Goal: Information Seeking & Learning: Find specific fact

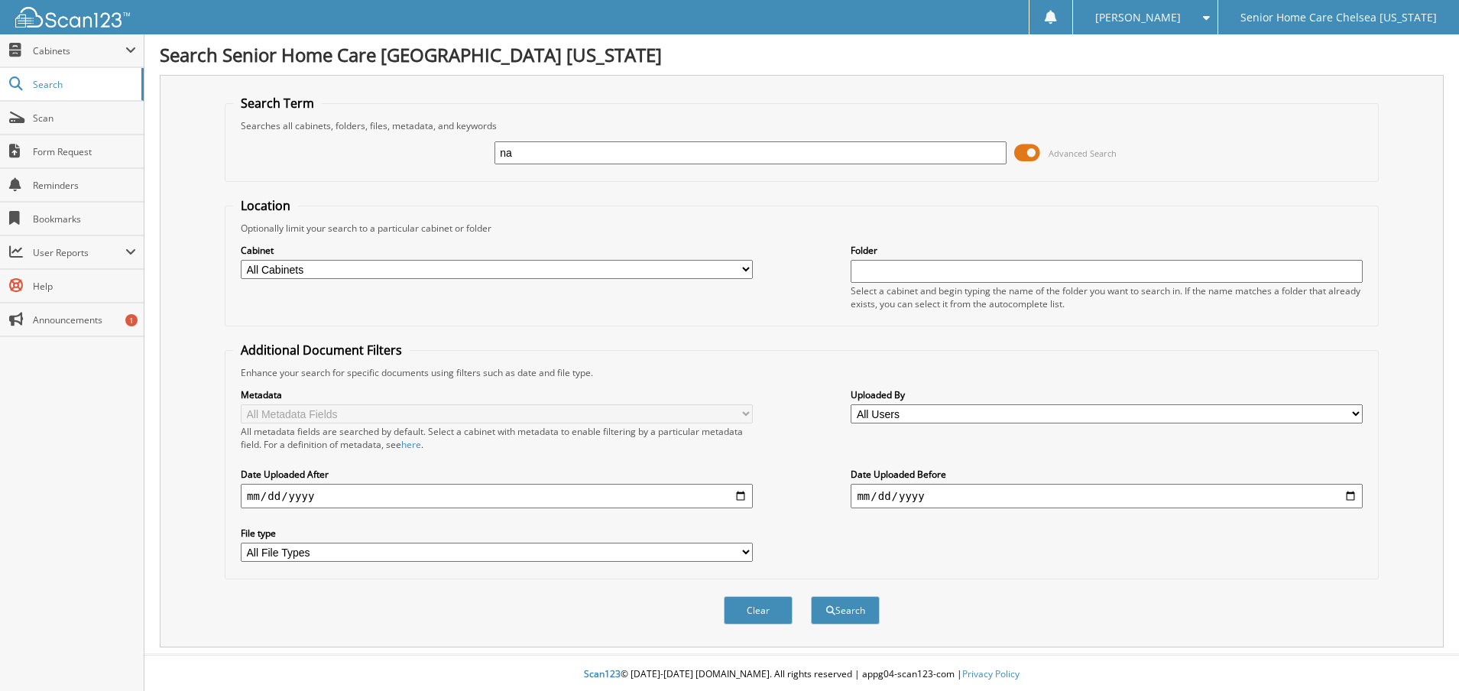
type input "n"
type input "[PERSON_NAME]"
click at [1035, 149] on span at bounding box center [1027, 152] width 26 height 23
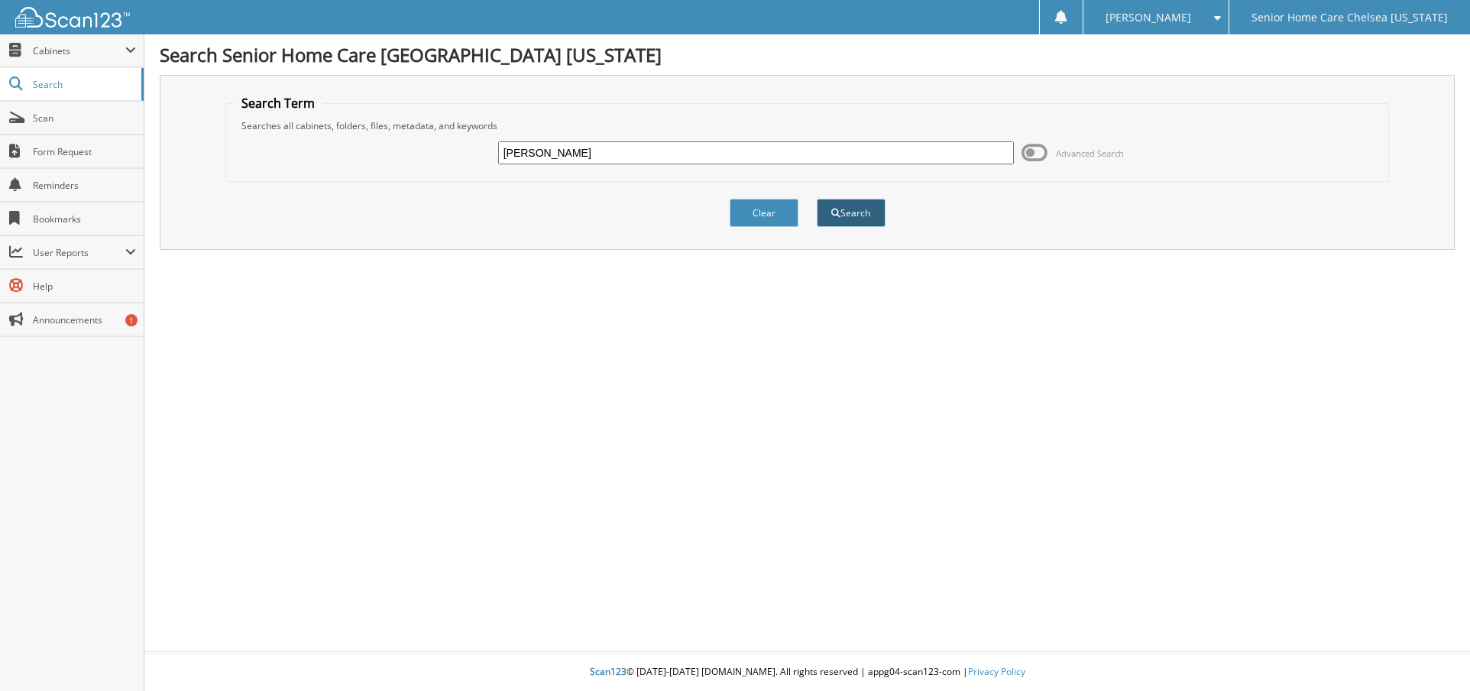
click at [857, 212] on button "Search" at bounding box center [851, 213] width 69 height 28
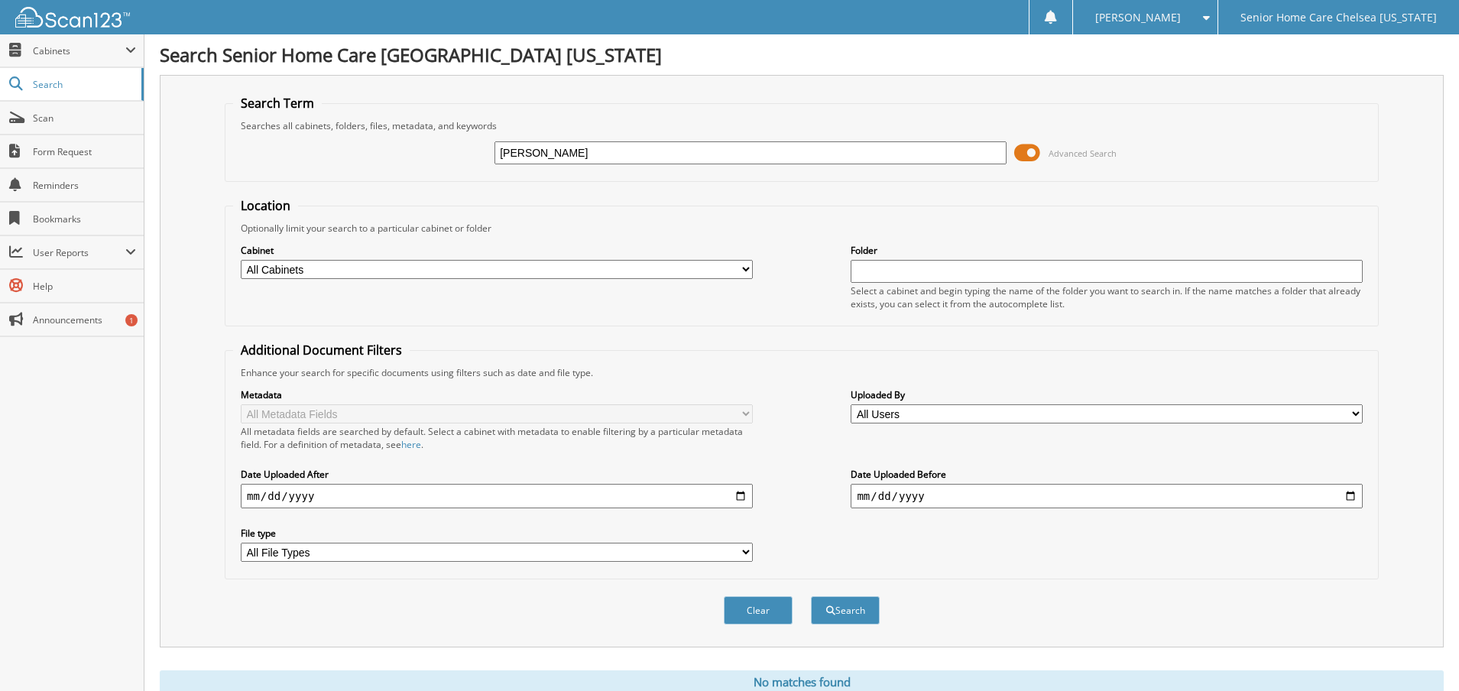
click at [1038, 150] on span at bounding box center [1027, 152] width 26 height 23
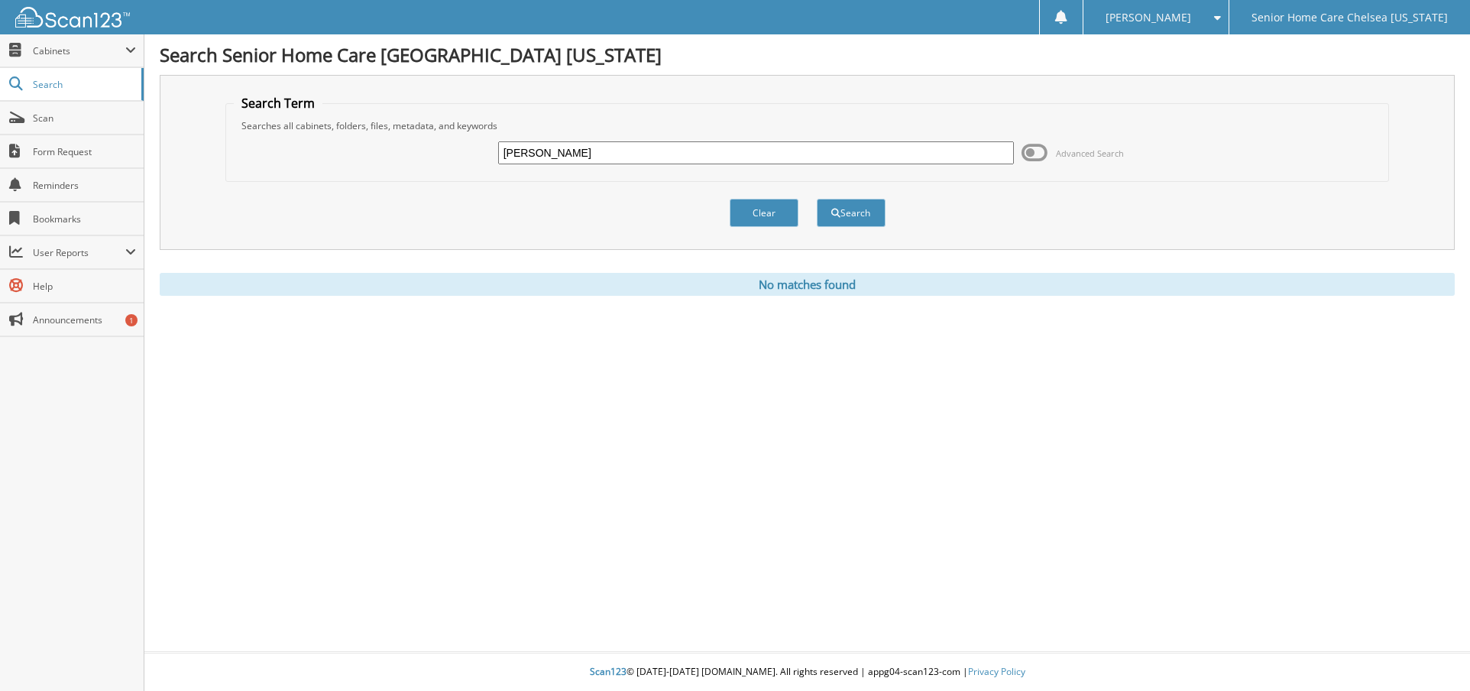
drag, startPoint x: 653, startPoint y: 146, endPoint x: 461, endPoint y: 122, distance: 194.0
click at [462, 123] on fieldset "Search Term Searches all cabinets, folders, files, metadata, and keywords natha…" at bounding box center [807, 138] width 1165 height 87
type input "[PERSON_NAME]"
click at [828, 207] on button "Search" at bounding box center [851, 213] width 69 height 28
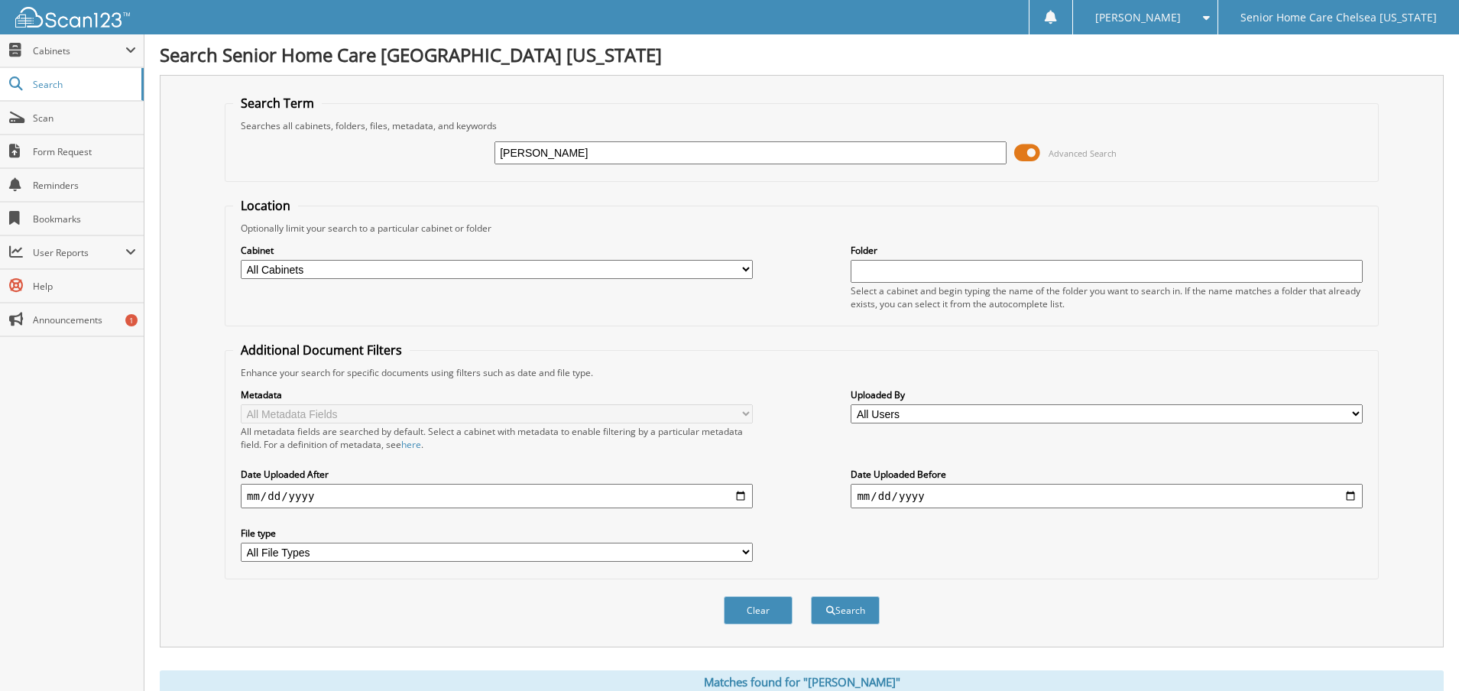
click at [1036, 156] on span at bounding box center [1027, 152] width 26 height 23
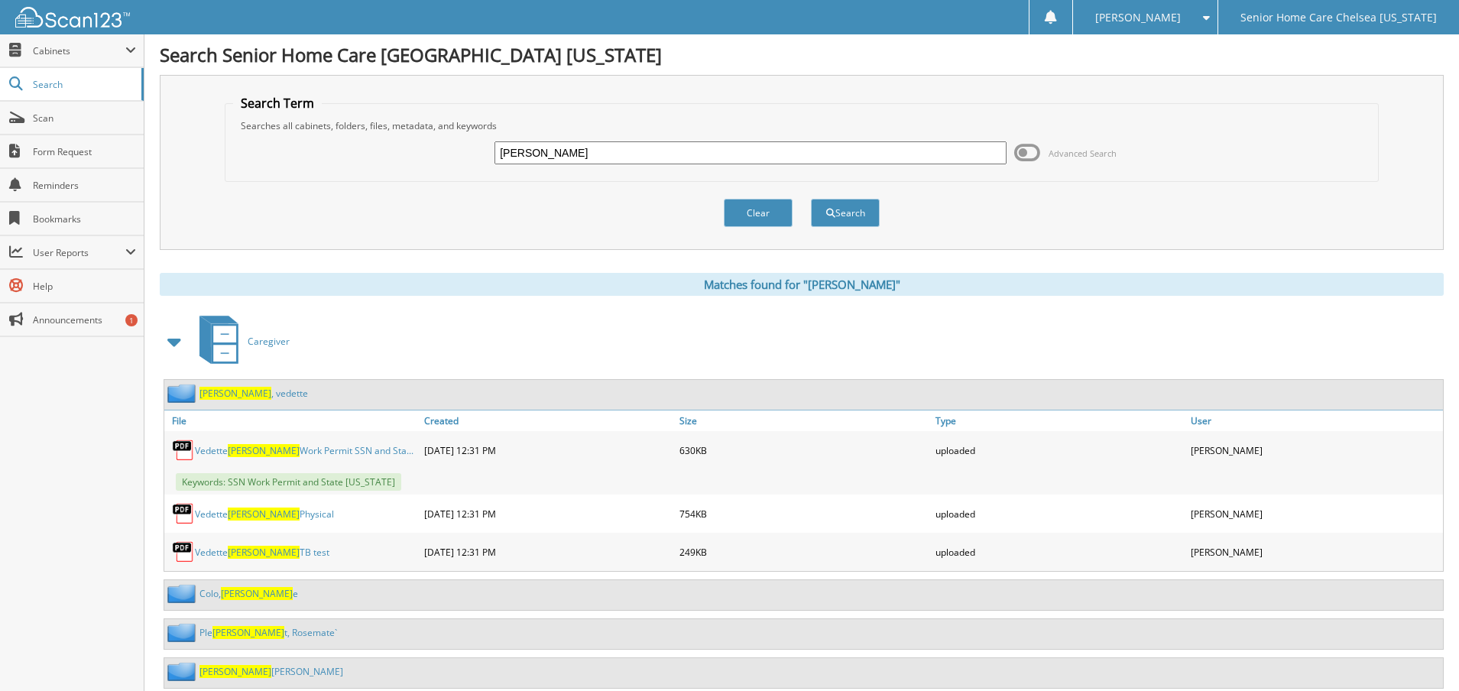
drag, startPoint x: 537, startPoint y: 148, endPoint x: 203, endPoint y: 97, distance: 337.9
click at [207, 109] on div "Search Term Searches all cabinets, folders, files, metadata, and keywords [PERS…" at bounding box center [802, 162] width 1284 height 175
type input "[PERSON_NAME]"
click at [851, 213] on button "Search" at bounding box center [845, 213] width 69 height 28
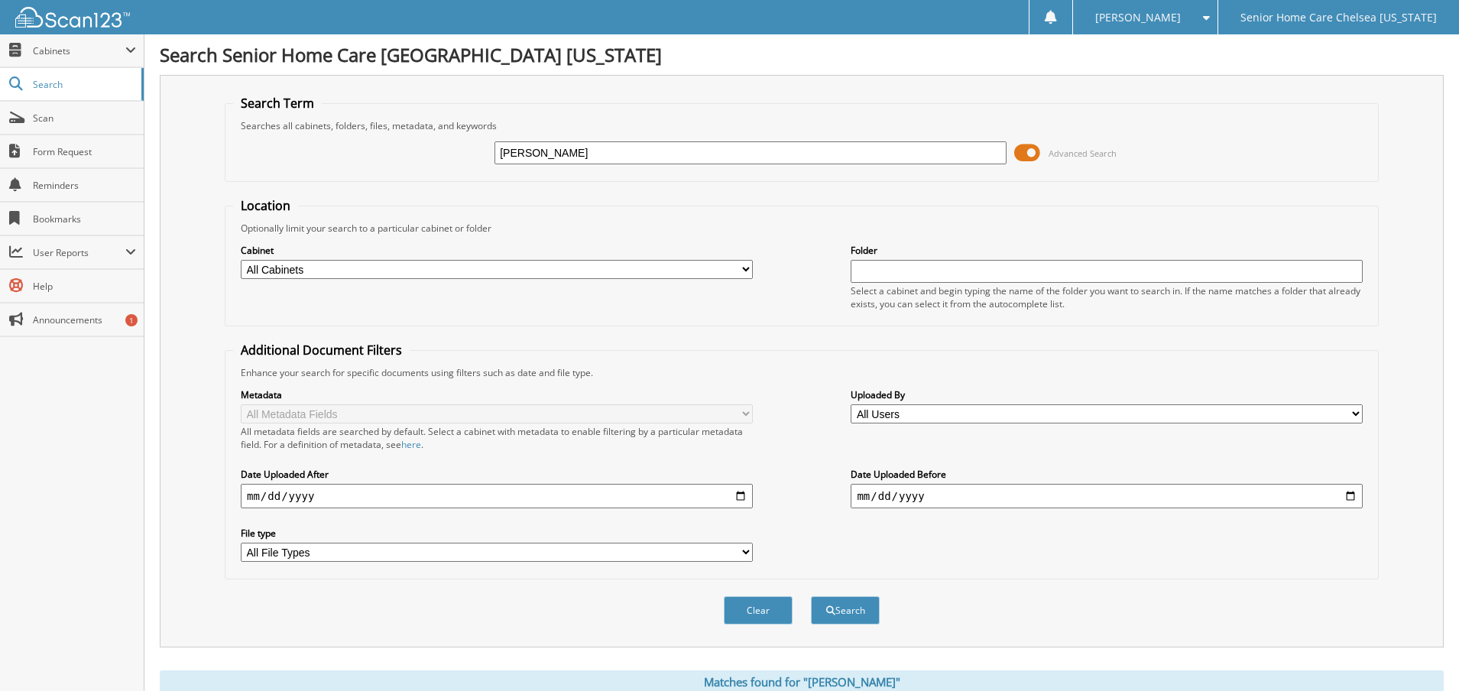
click at [1039, 148] on span at bounding box center [1027, 152] width 26 height 23
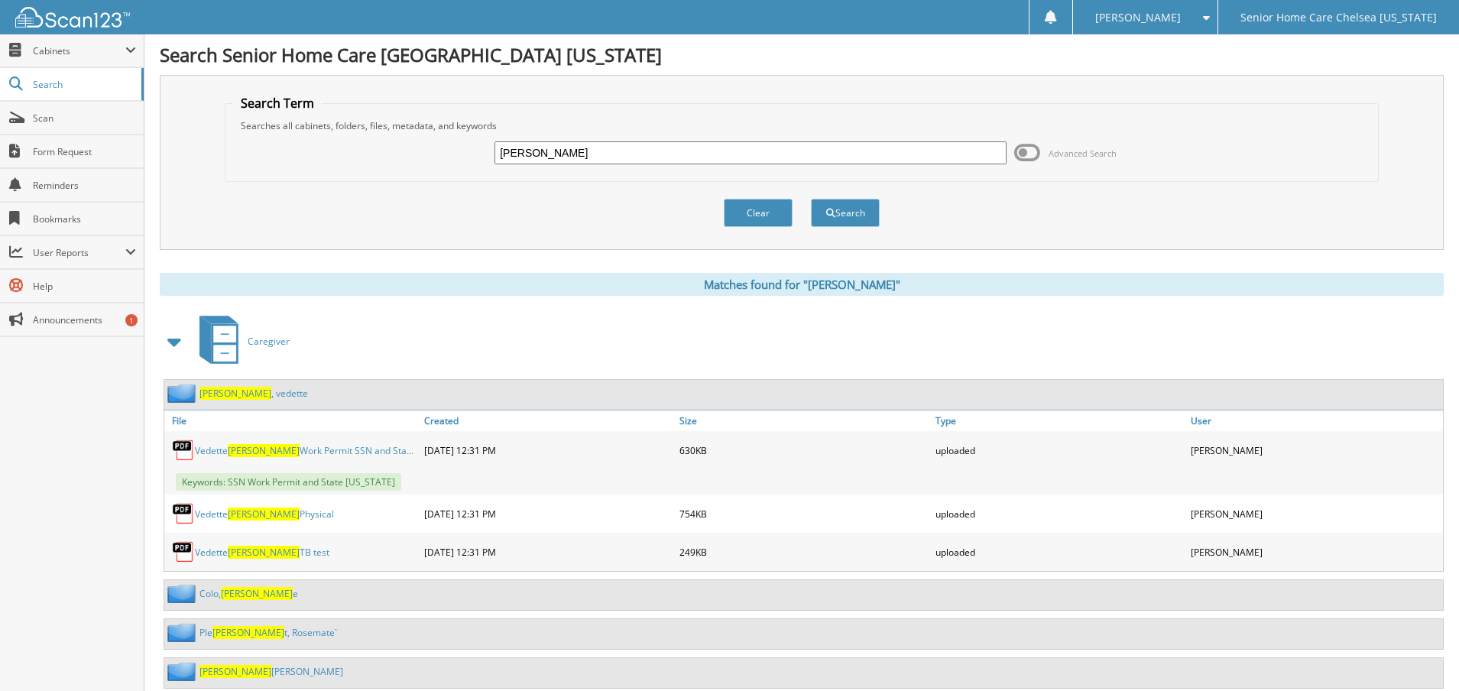
drag, startPoint x: 550, startPoint y: 160, endPoint x: 354, endPoint y: 144, distance: 197.1
click at [354, 144] on div "simon Advanced Search" at bounding box center [801, 152] width 1137 height 41
type input "[PERSON_NAME]"
click at [828, 218] on button "Search" at bounding box center [845, 213] width 69 height 28
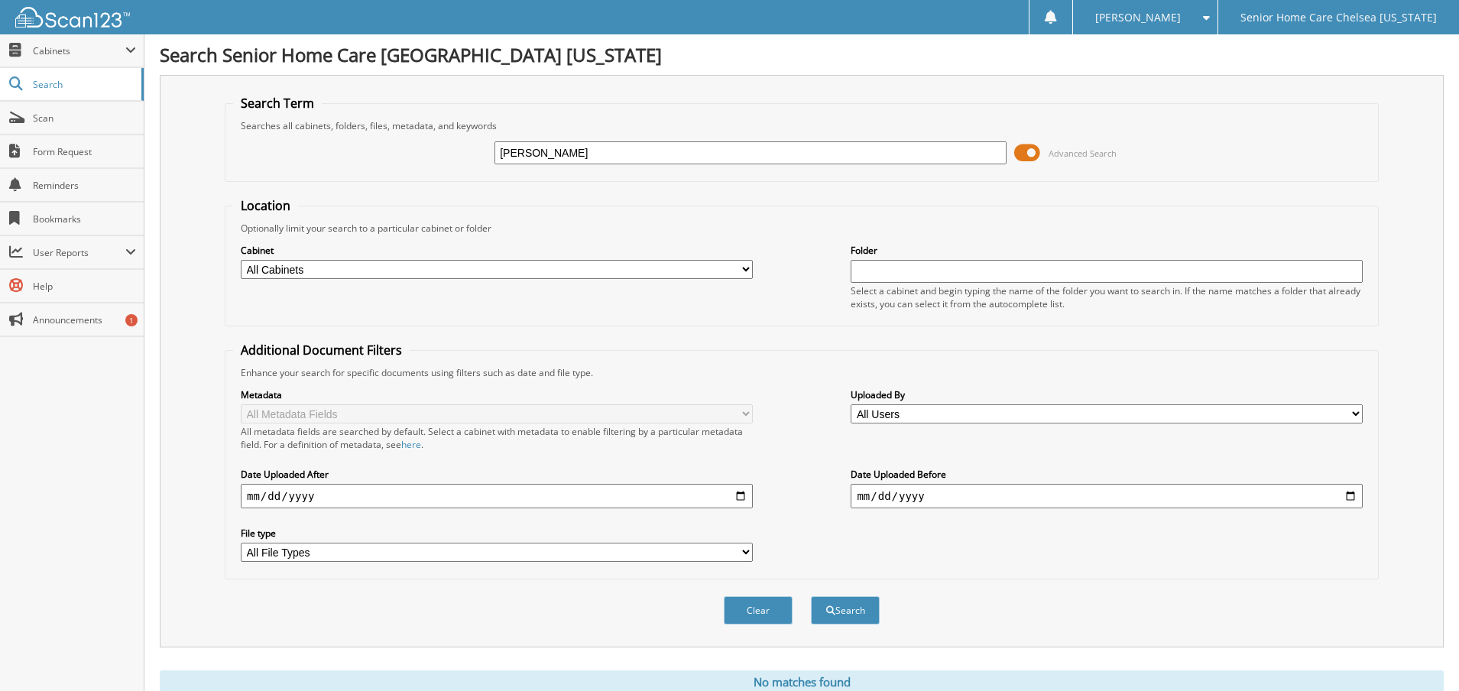
click at [1025, 161] on span at bounding box center [1027, 152] width 26 height 23
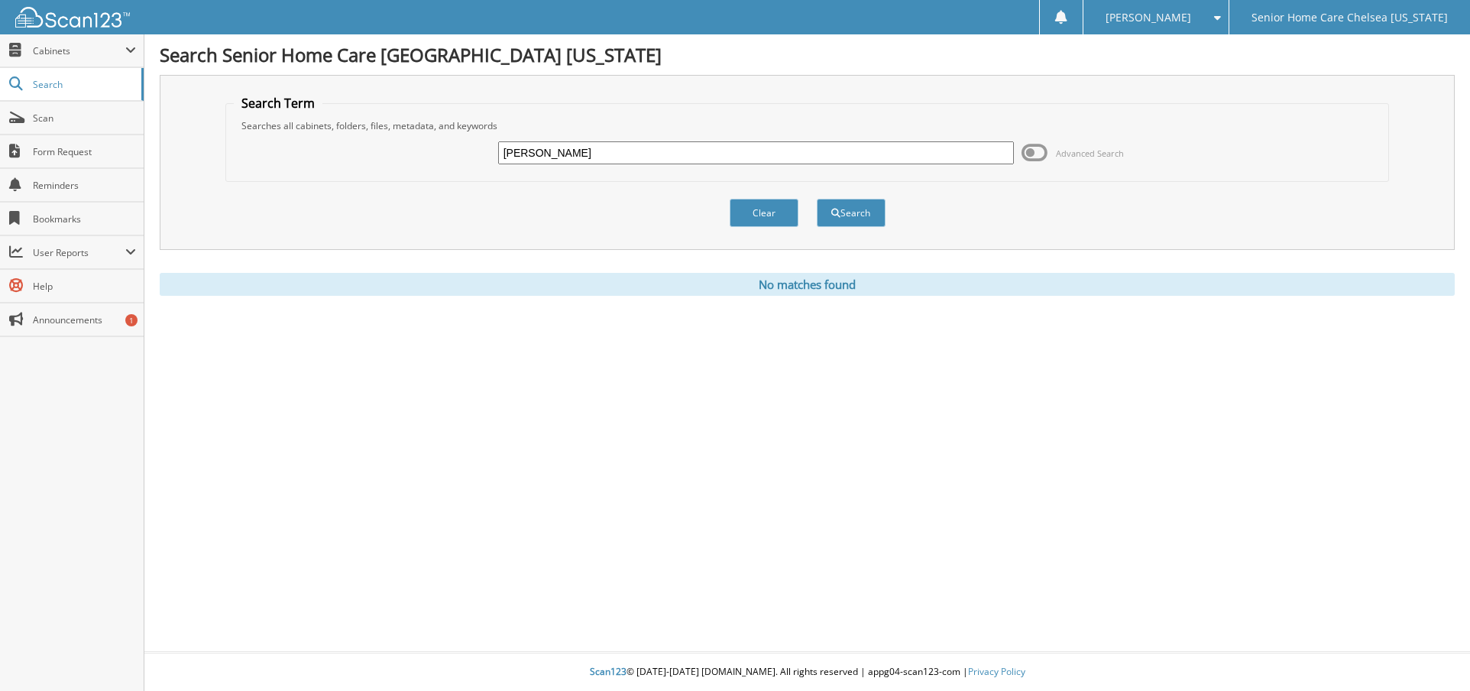
drag, startPoint x: 553, startPoint y: 156, endPoint x: 407, endPoint y: 144, distance: 146.4
click at [407, 144] on div "nathalie Advanced Search" at bounding box center [808, 152] width 1148 height 41
type input "nath"
drag, startPoint x: 536, startPoint y: 162, endPoint x: 137, endPoint y: 155, distance: 399.0
click at [129, 166] on body "Keila F. Settings Logout Senior Home Care Chelsea Massachusetts Close Cabinets …" at bounding box center [735, 345] width 1470 height 691
